Goal: Navigation & Orientation: Find specific page/section

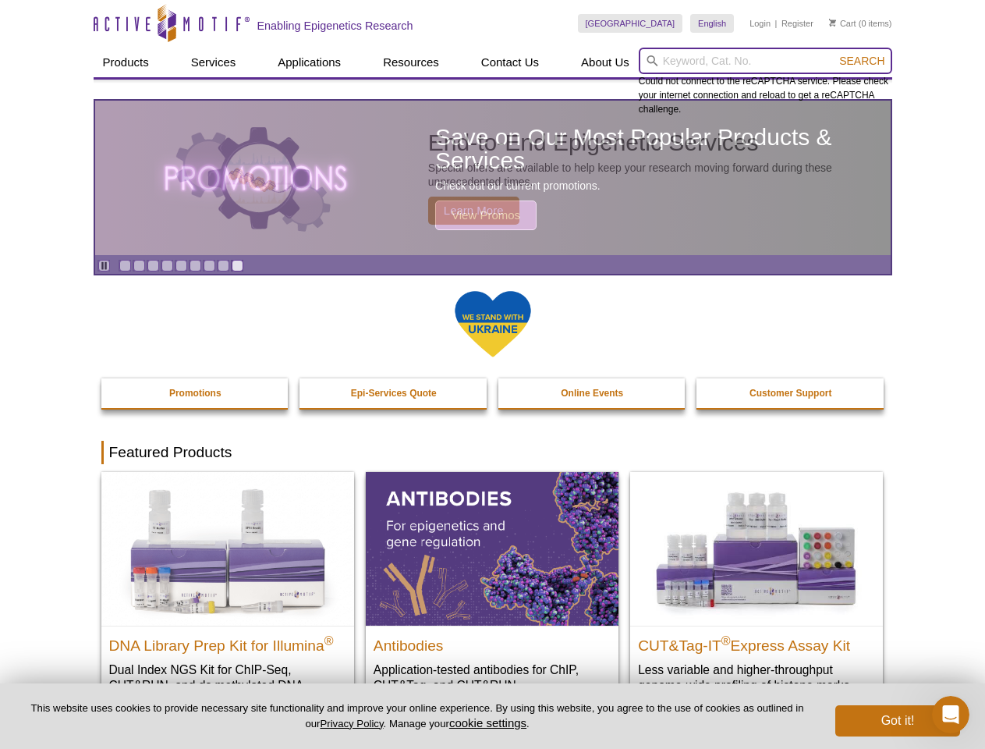
click at [765, 61] on input "search" at bounding box center [765, 61] width 253 height 27
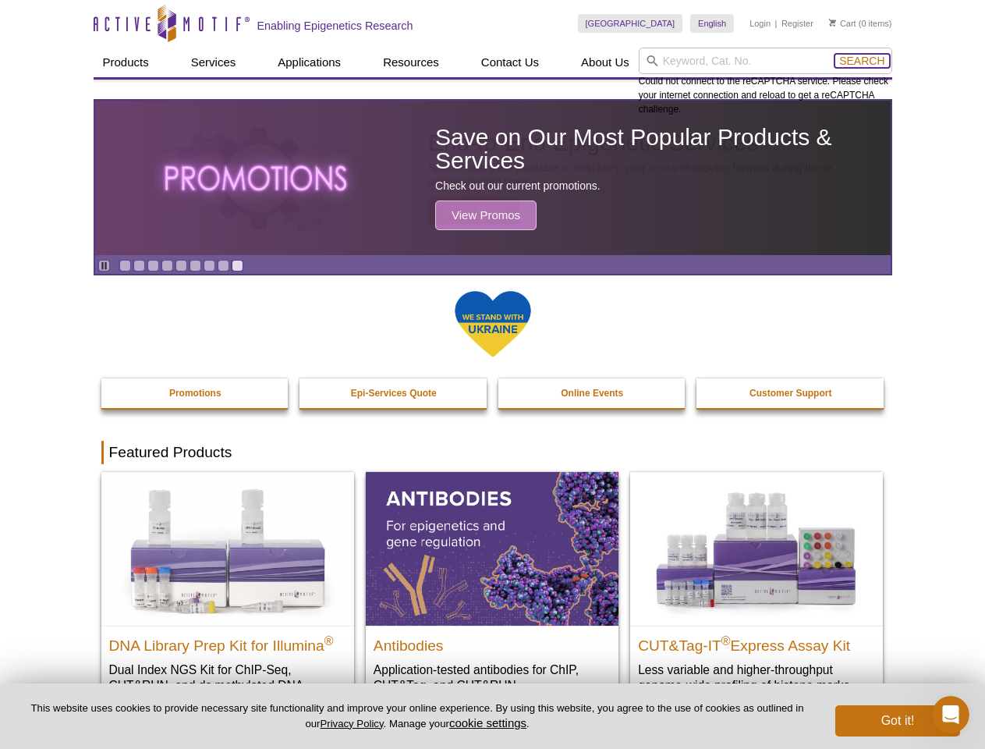
click at [862, 61] on span "Search" at bounding box center [861, 61] width 45 height 12
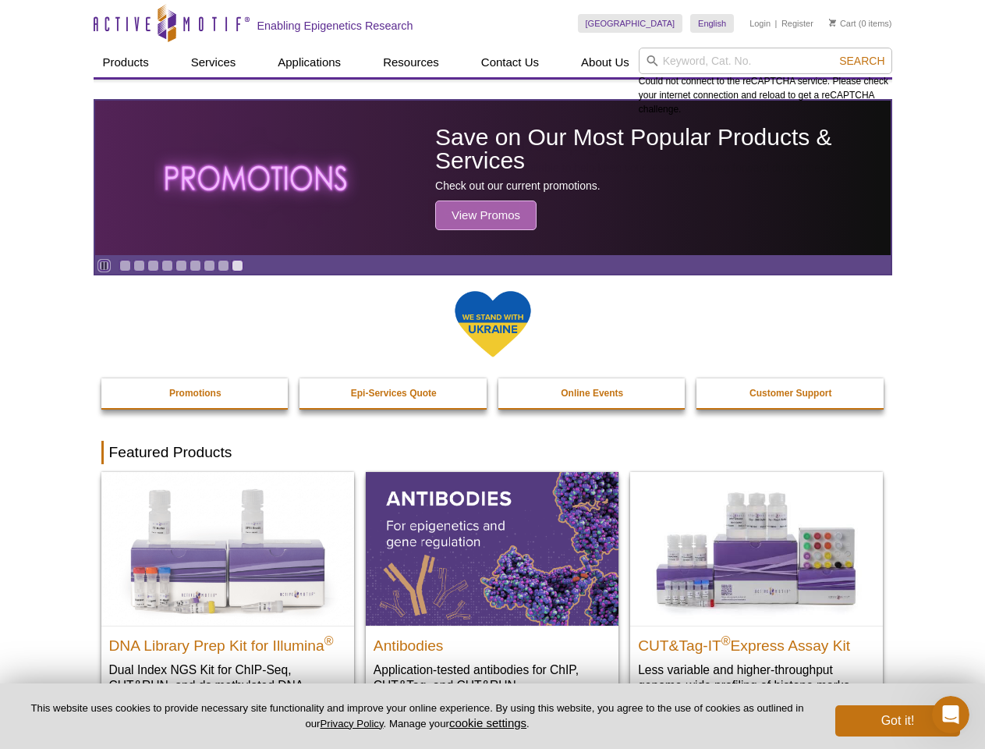
click at [104, 265] on icon "Pause" at bounding box center [104, 266] width 10 height 10
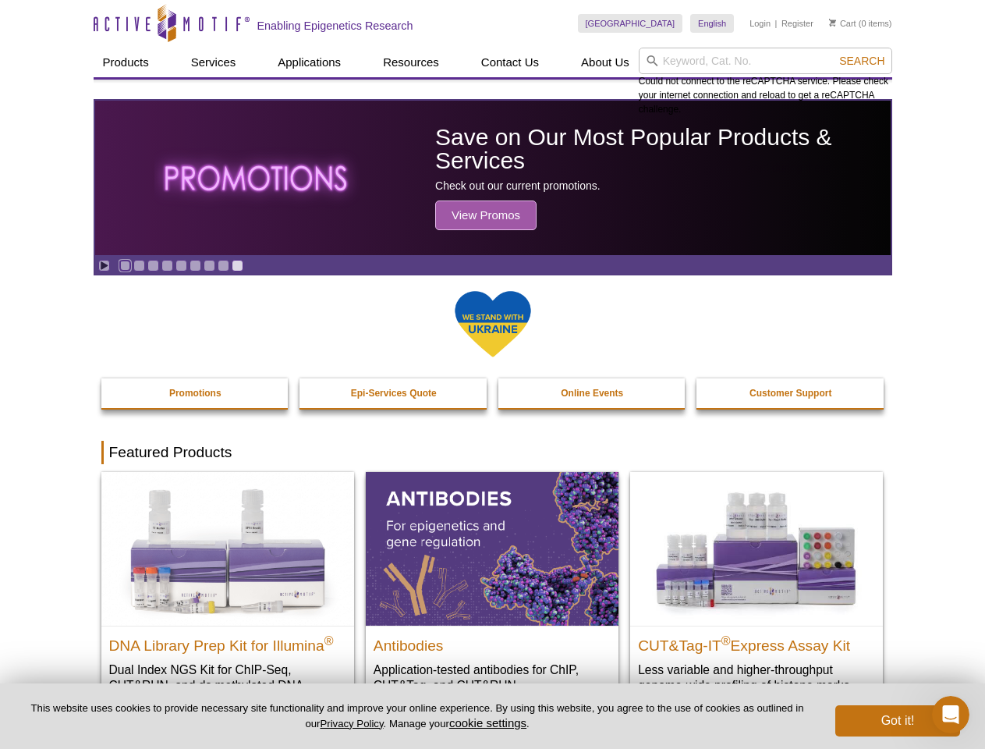
click at [125, 265] on link "Go to slide 1" at bounding box center [125, 266] width 12 height 12
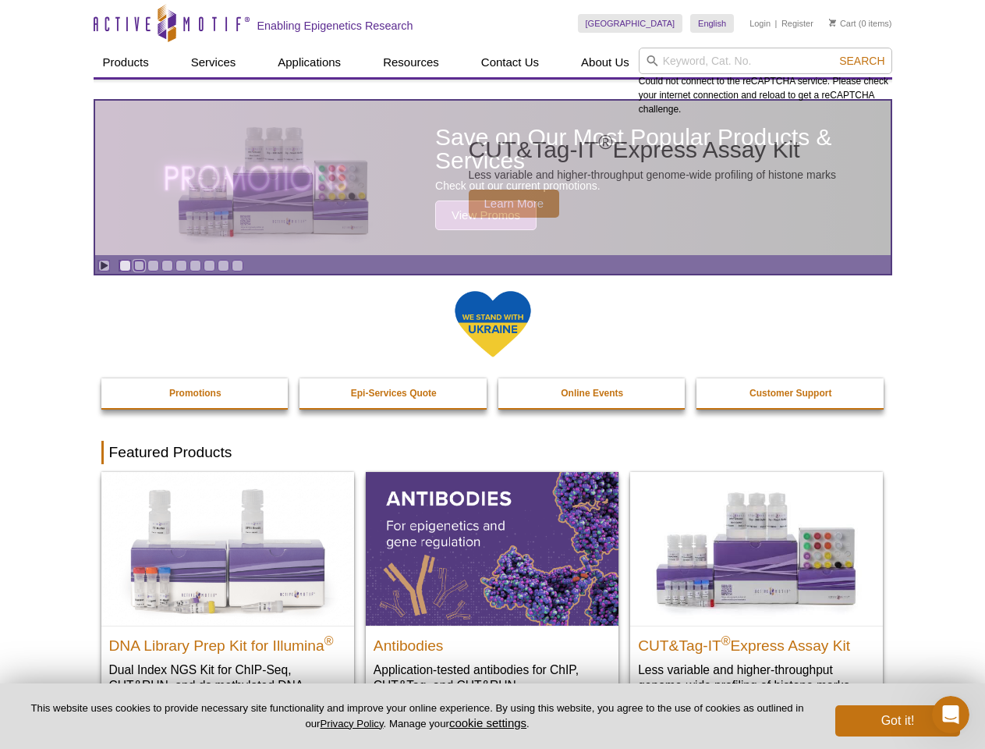
click at [139, 265] on link "Go to slide 2" at bounding box center [139, 266] width 12 height 12
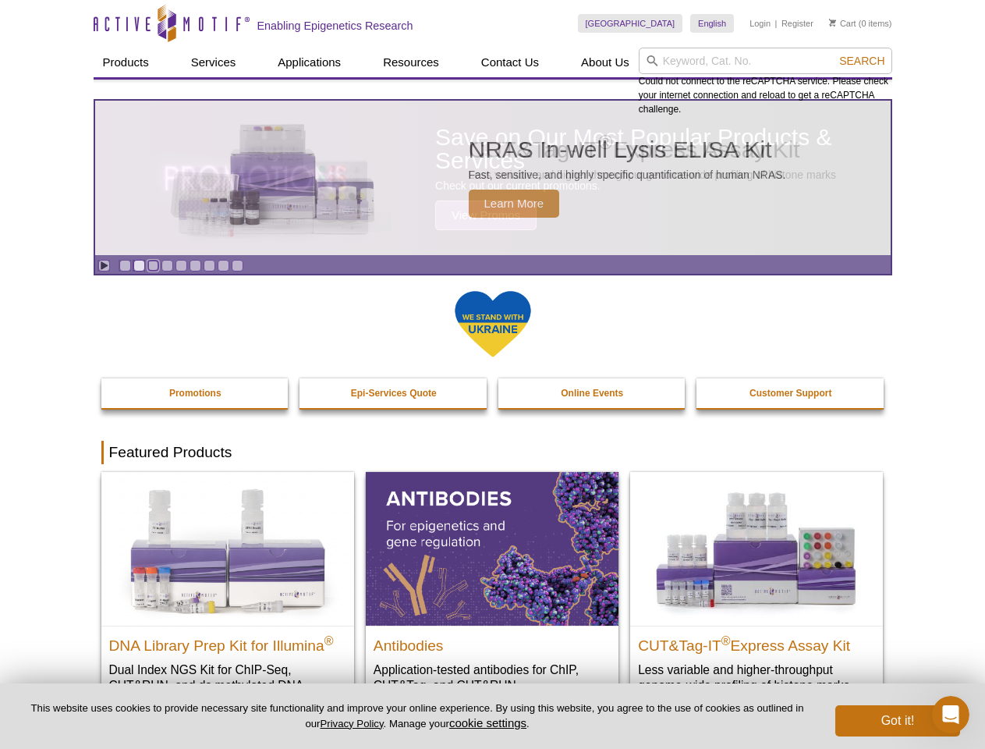
click at [153, 265] on link "Go to slide 3" at bounding box center [153, 266] width 12 height 12
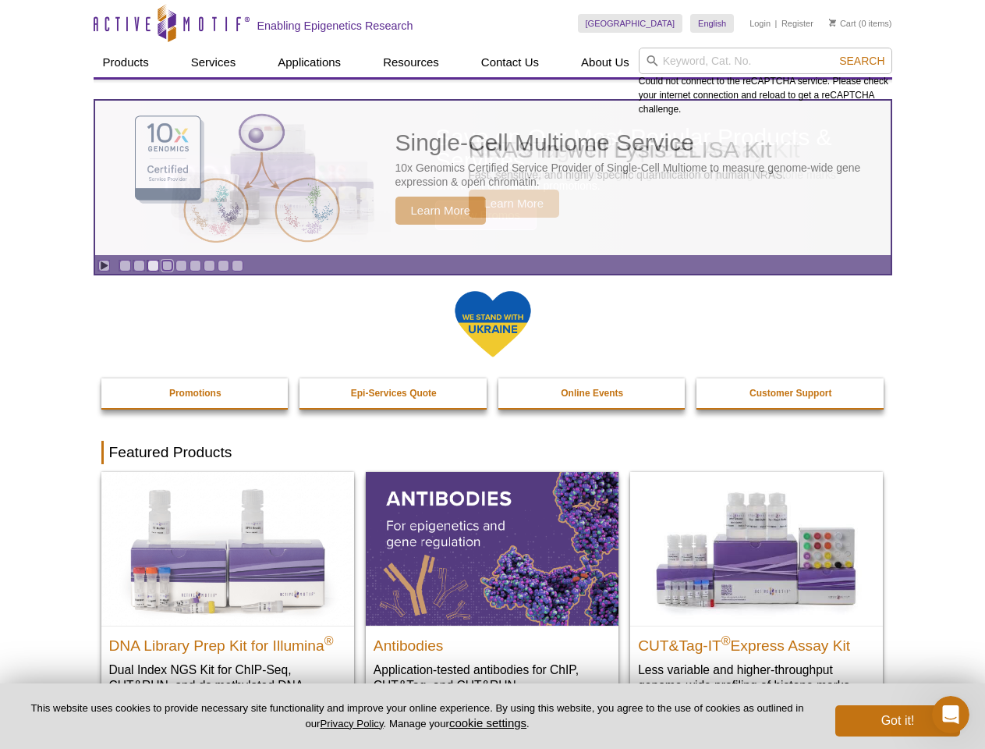
click at [167, 265] on link "Go to slide 4" at bounding box center [167, 266] width 12 height 12
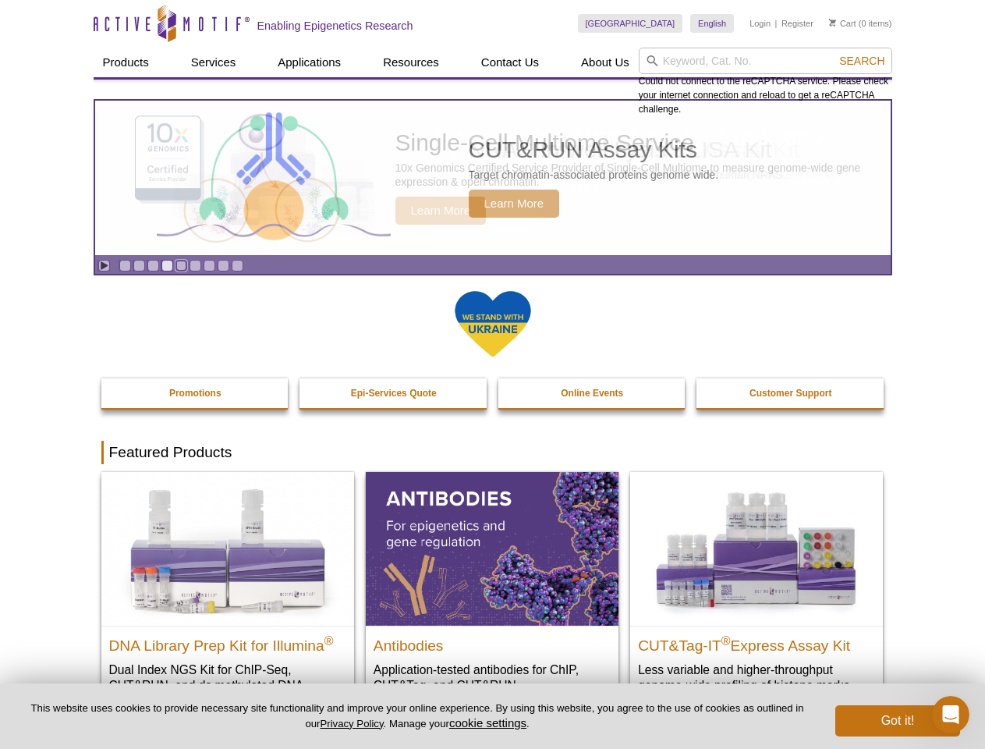
click at [181, 265] on link "Go to slide 5" at bounding box center [181, 266] width 12 height 12
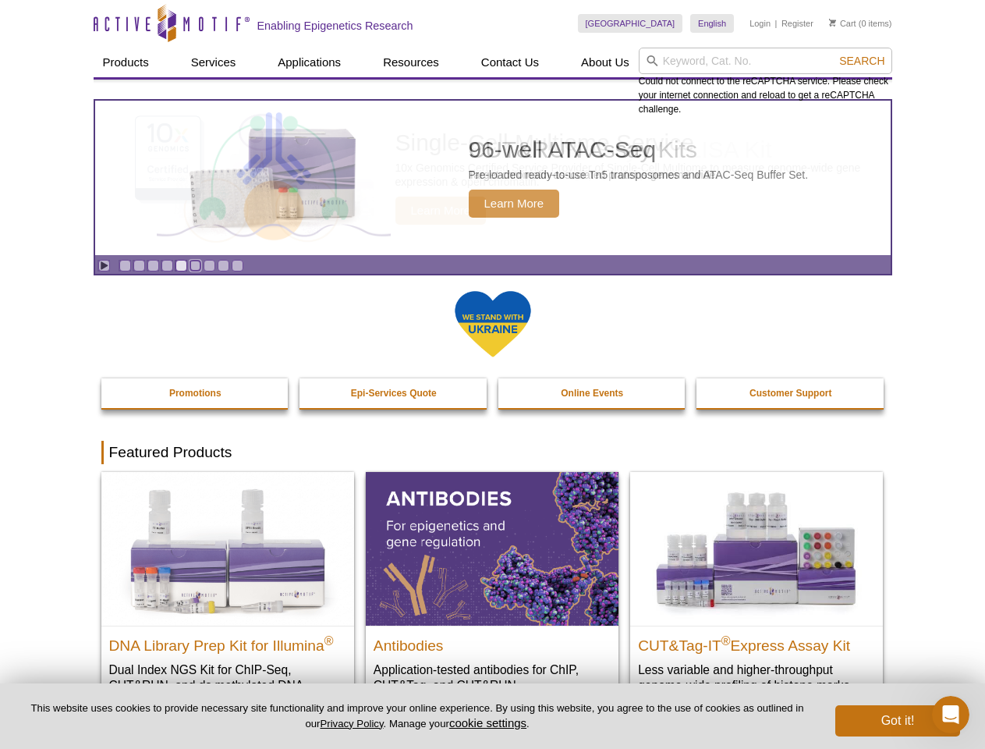
click at [195, 265] on link "Go to slide 6" at bounding box center [196, 266] width 12 height 12
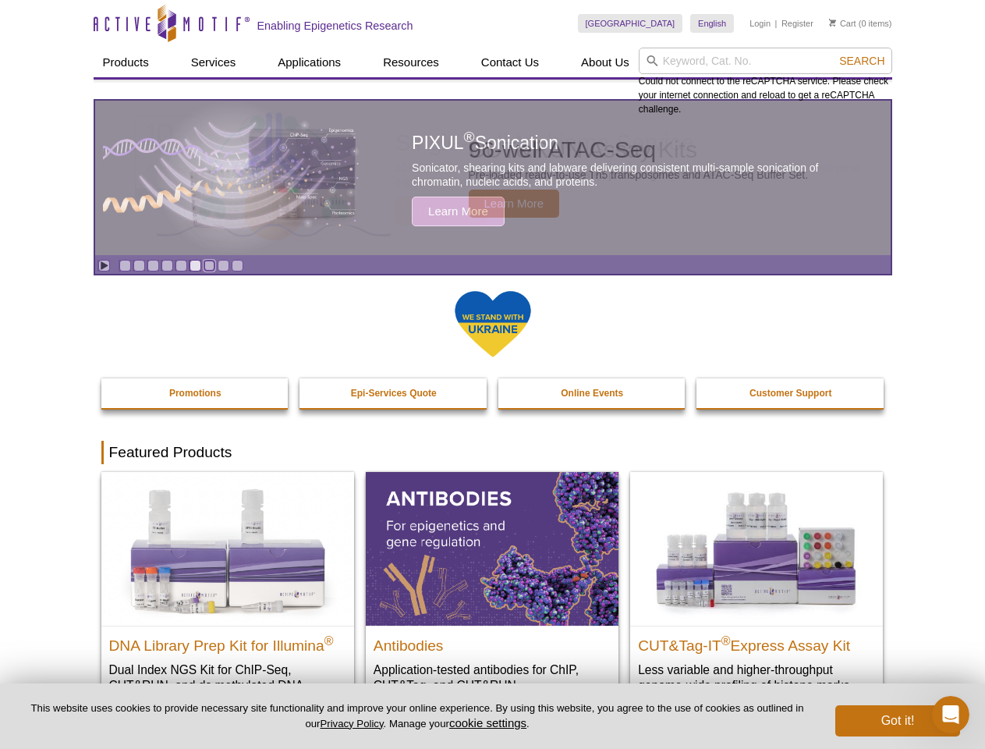
click at [209, 265] on link "Go to slide 7" at bounding box center [210, 266] width 12 height 12
